Goal: Transaction & Acquisition: Purchase product/service

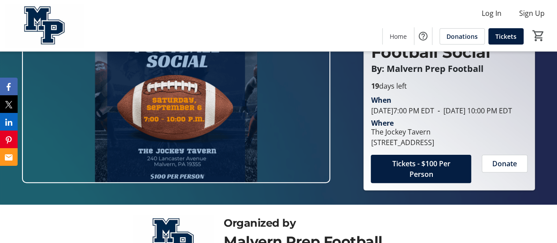
scroll to position [50, 0]
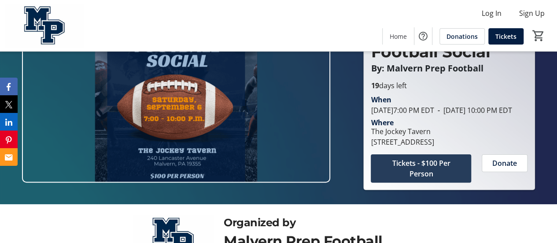
click at [436, 179] on span "Tickets - $100 Per Person" at bounding box center [420, 168] width 79 height 21
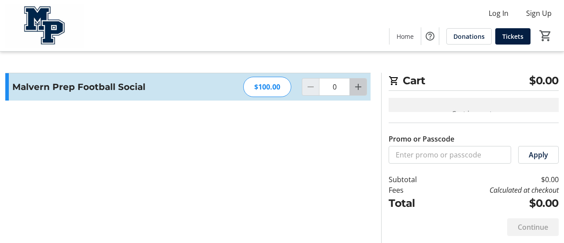
click at [359, 91] on mat-icon "Increment by one" at bounding box center [358, 86] width 11 height 11
type input "2"
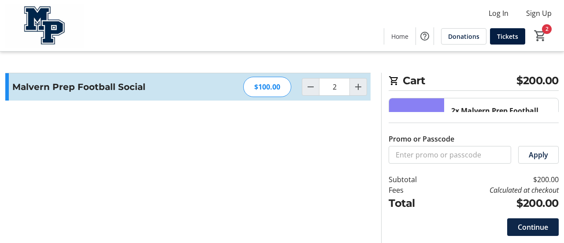
click at [540, 234] on span at bounding box center [533, 226] width 52 height 21
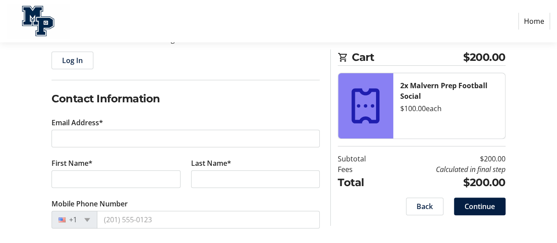
scroll to position [105, 0]
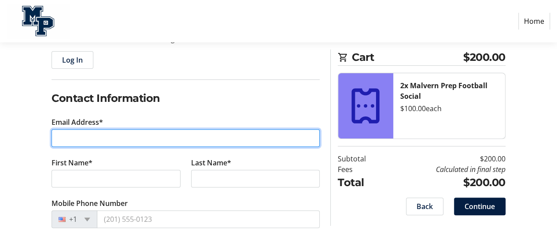
click at [119, 138] on input "Email Address*" at bounding box center [186, 138] width 268 height 18
type input "[EMAIL_ADDRESS][DOMAIN_NAME]"
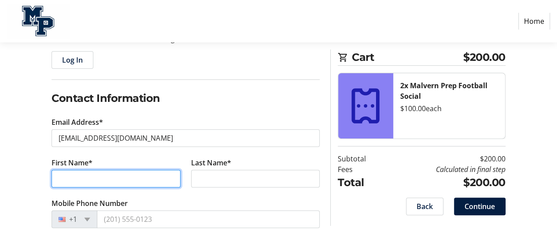
click at [111, 180] on input "First Name*" at bounding box center [116, 179] width 129 height 18
type input "[PERSON_NAME]"
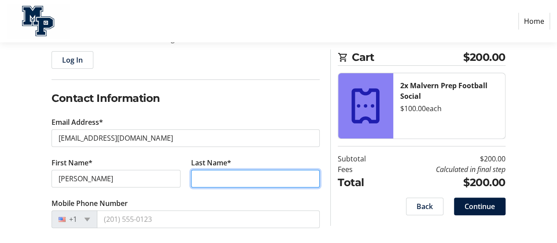
click at [211, 181] on input "Last Name*" at bounding box center [255, 179] width 129 height 18
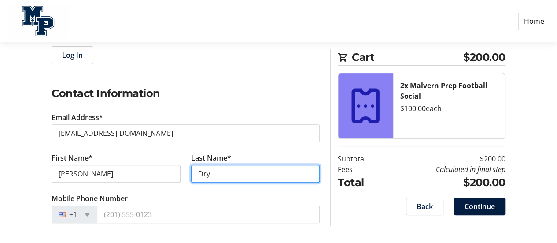
type input "Dry"
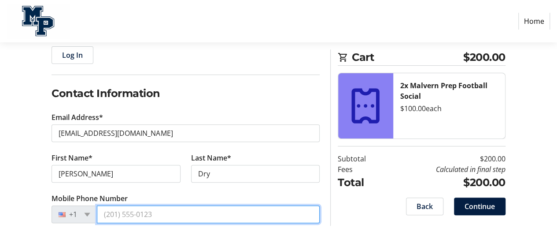
click at [179, 214] on input "Mobile Phone Number" at bounding box center [208, 214] width 223 height 18
type input "[PHONE_NUMBER]"
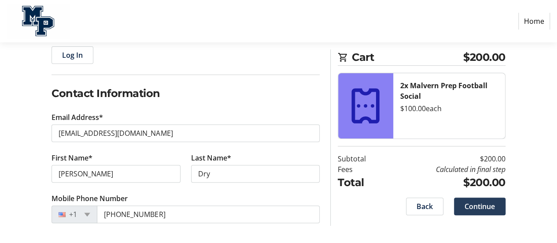
click at [480, 208] on span "Continue" at bounding box center [480, 206] width 30 height 11
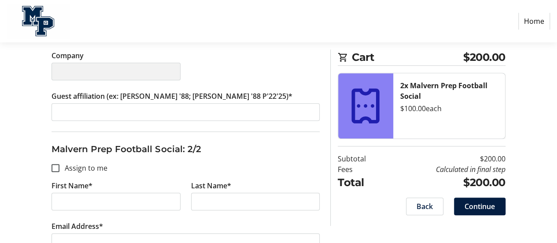
scroll to position [280, 0]
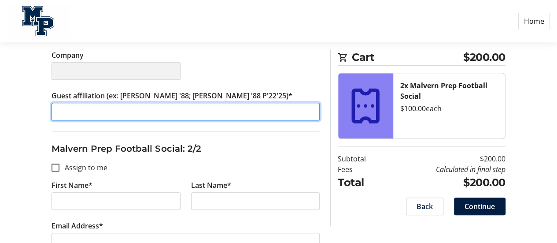
click at [175, 111] on input "Guest affiliation (ex: [PERSON_NAME] '88; [PERSON_NAME] '88 P'22'25)*" at bounding box center [186, 112] width 268 height 18
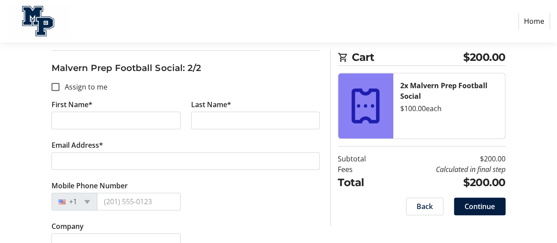
scroll to position [361, 0]
type input "Parent of [PERSON_NAME] Dry 2029"
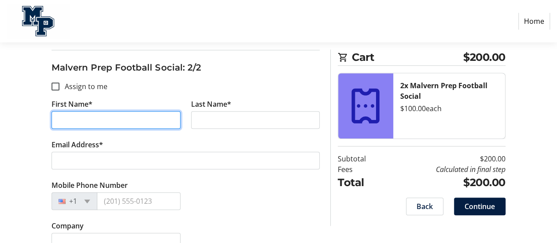
click at [174, 113] on input "First Name*" at bounding box center [116, 120] width 129 height 18
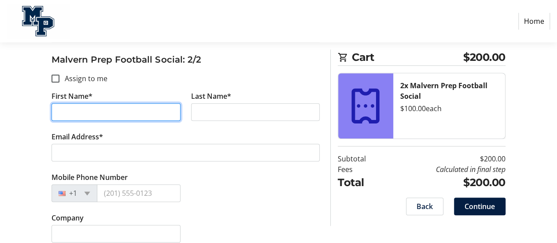
scroll to position [370, 0]
type input "[PERSON_NAME]"
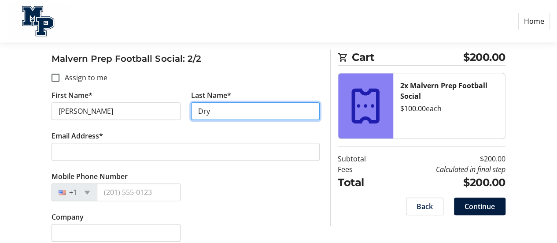
type input "Dry"
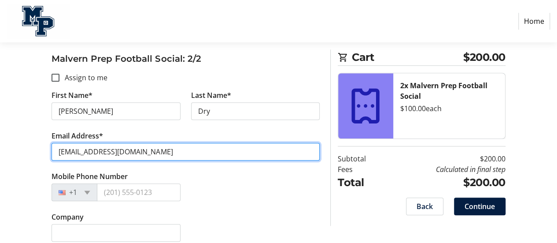
type input "[EMAIL_ADDRESS][DOMAIN_NAME]"
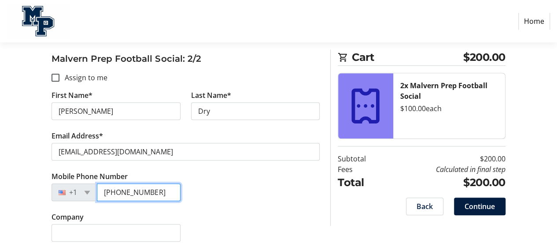
type input "[PHONE_NUMBER]"
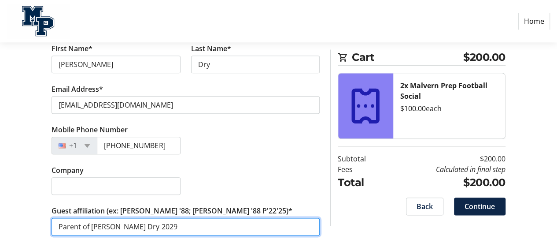
type input "Parent of [PERSON_NAME] Dry 2029"
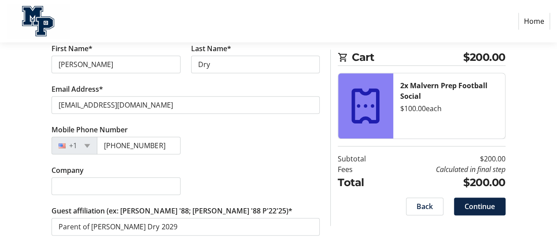
click at [488, 203] on span "Continue" at bounding box center [480, 206] width 30 height 11
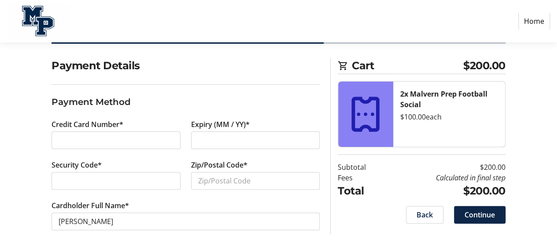
scroll to position [65, 0]
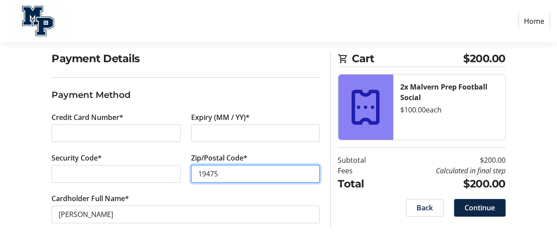
type input "19475"
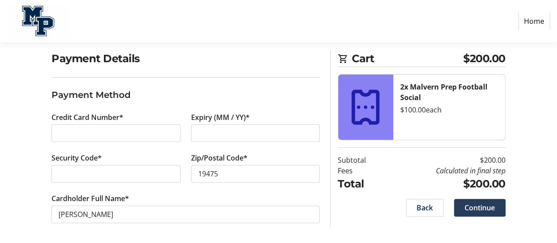
click at [486, 207] on span "Continue" at bounding box center [480, 207] width 30 height 11
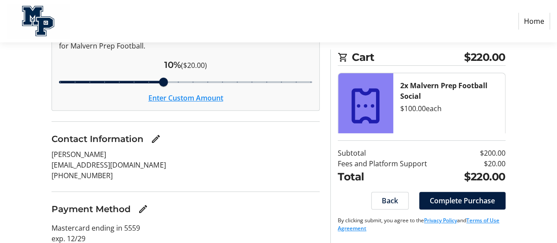
scroll to position [131, 0]
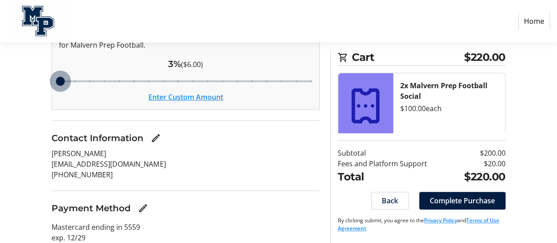
drag, startPoint x: 165, startPoint y: 82, endPoint x: 64, endPoint y: 83, distance: 100.4
type input "3"
click at [64, 83] on input "Cover fees percentage" at bounding box center [186, 80] width 272 height 19
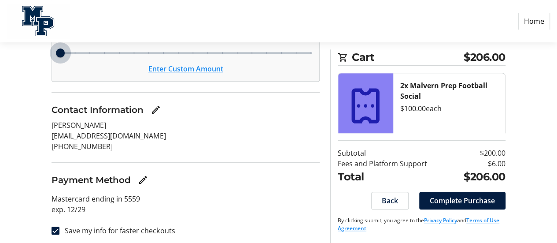
scroll to position [162, 0]
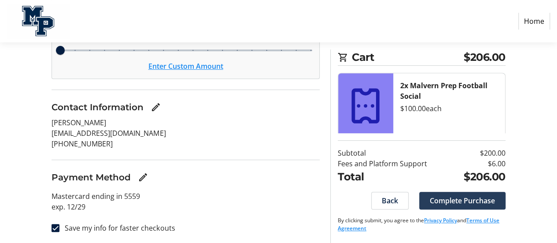
click at [469, 203] on span "Complete Purchase" at bounding box center [462, 200] width 65 height 11
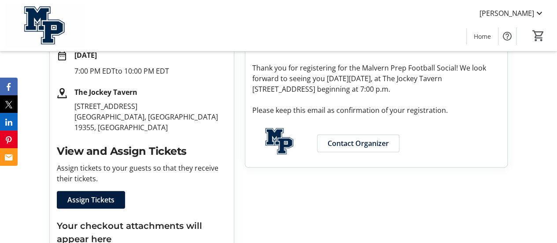
scroll to position [181, 0]
